Goal: Find specific page/section: Find specific page/section

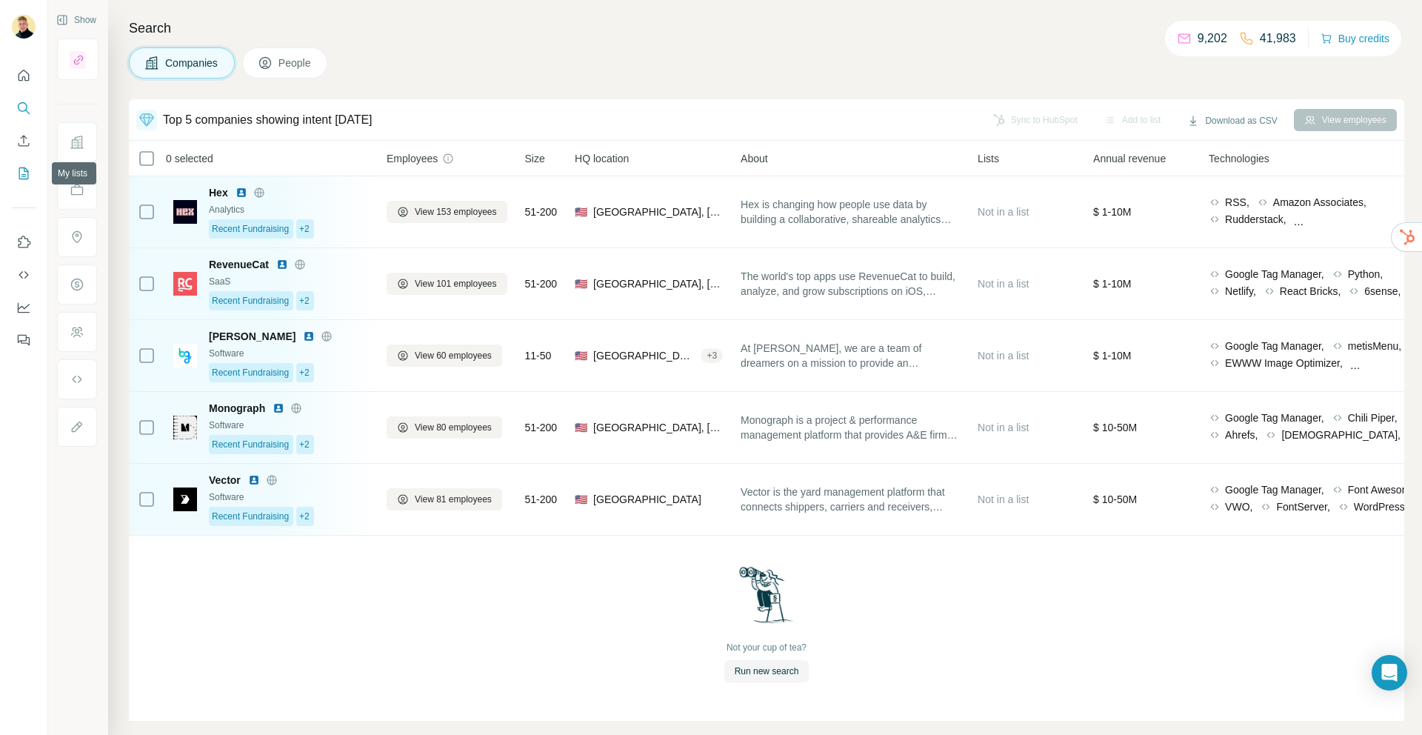
click at [25, 167] on icon "My lists" at bounding box center [23, 173] width 15 height 15
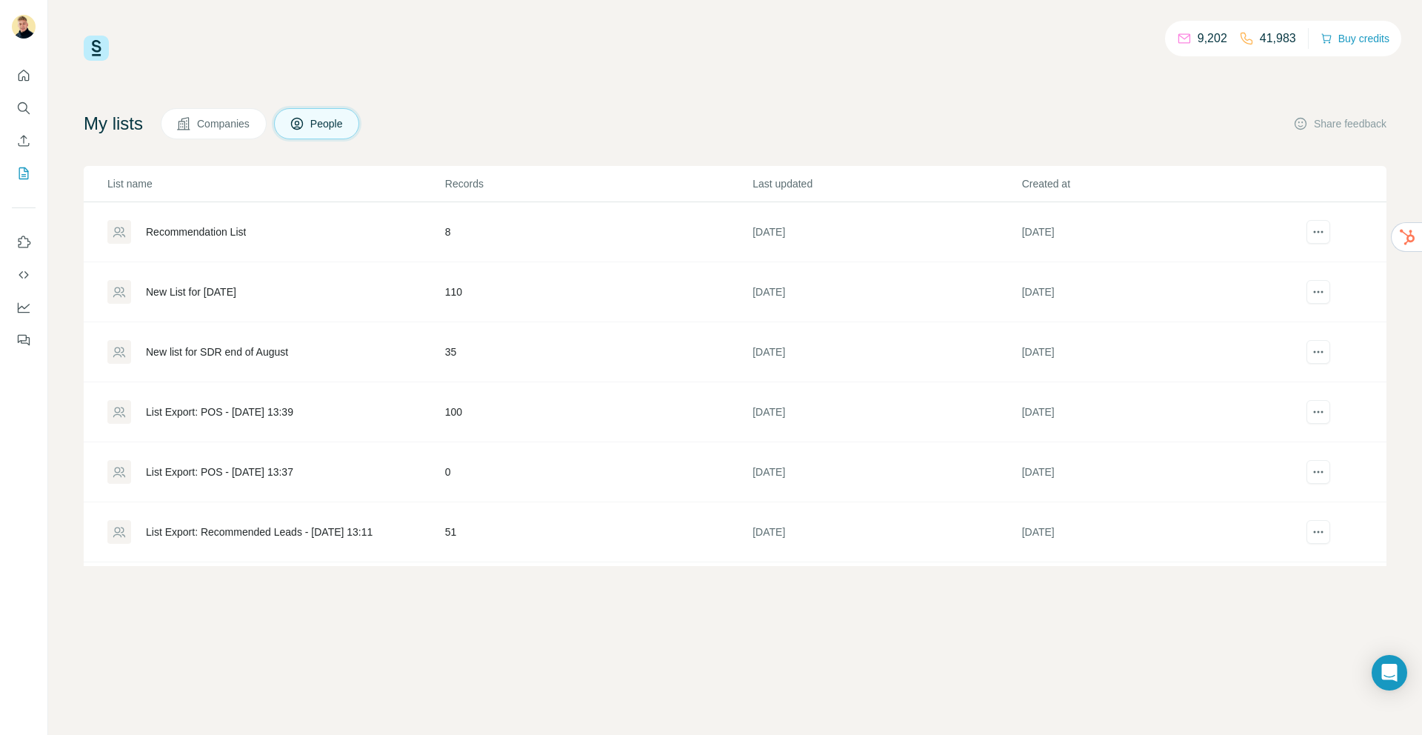
click at [166, 227] on div "Recommendation List" at bounding box center [196, 231] width 100 height 15
click at [263, 131] on button "Companies" at bounding box center [214, 123] width 106 height 31
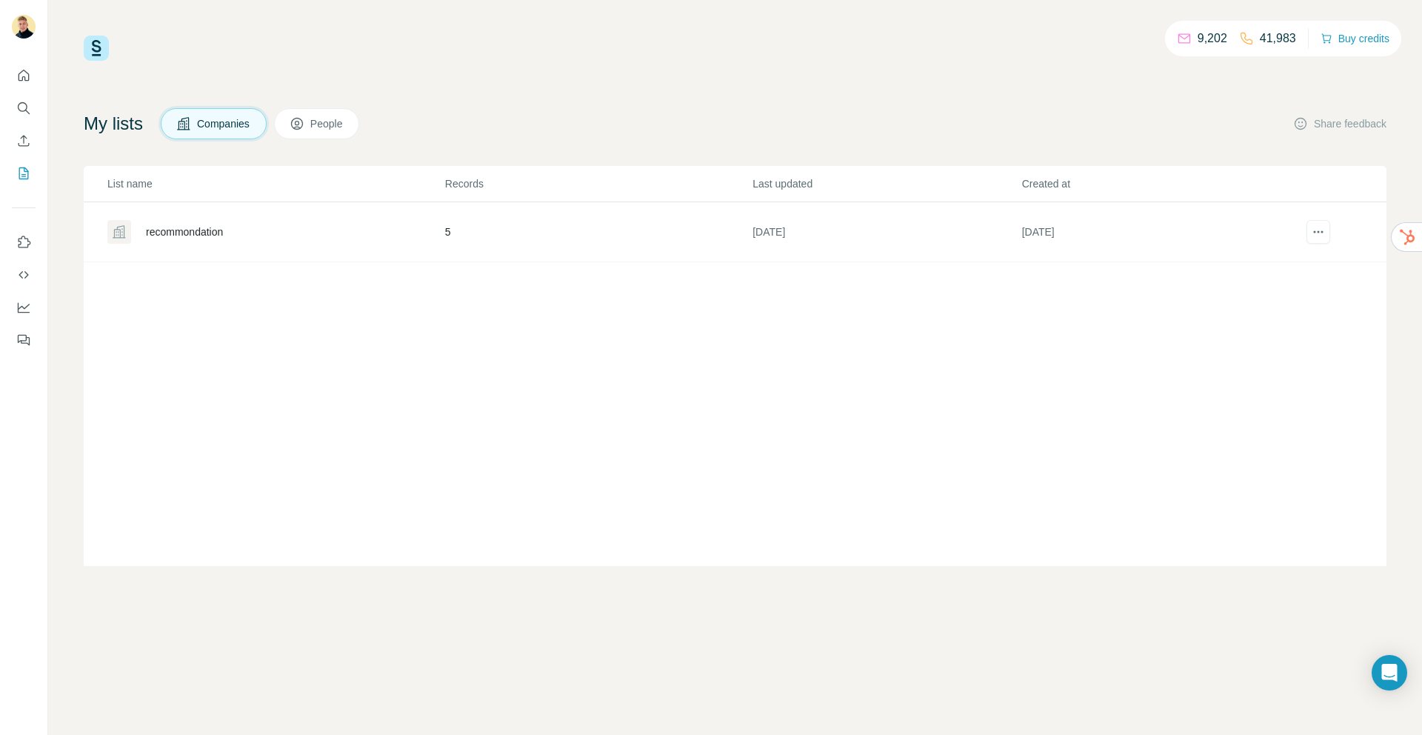
click at [167, 228] on div "recommondation" at bounding box center [184, 231] width 77 height 15
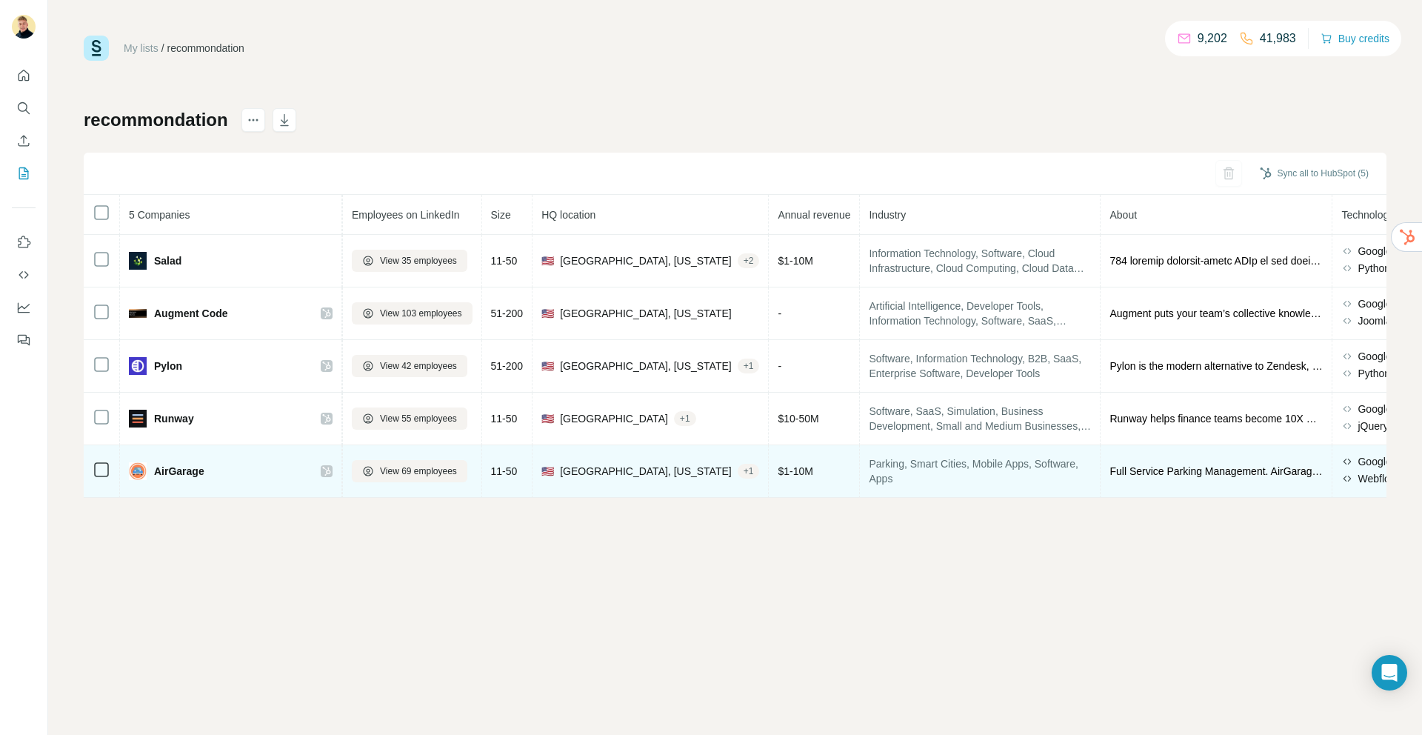
scroll to position [0, 296]
